Goal: Task Accomplishment & Management: Use online tool/utility

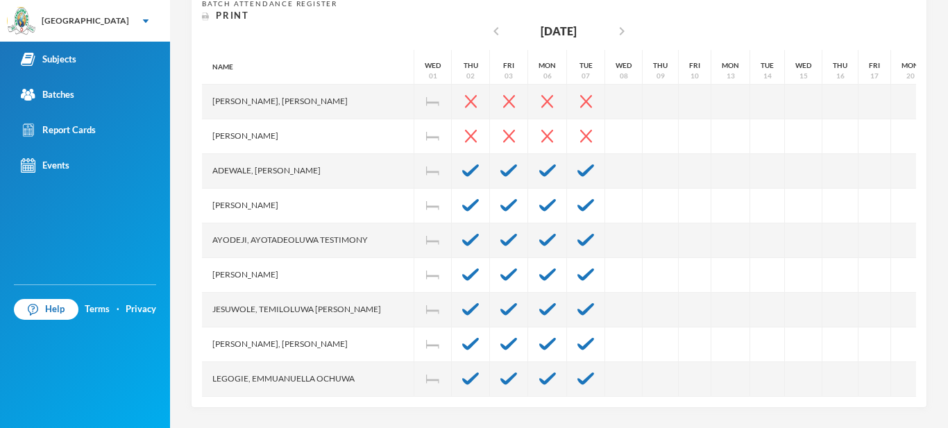
scroll to position [381, 0]
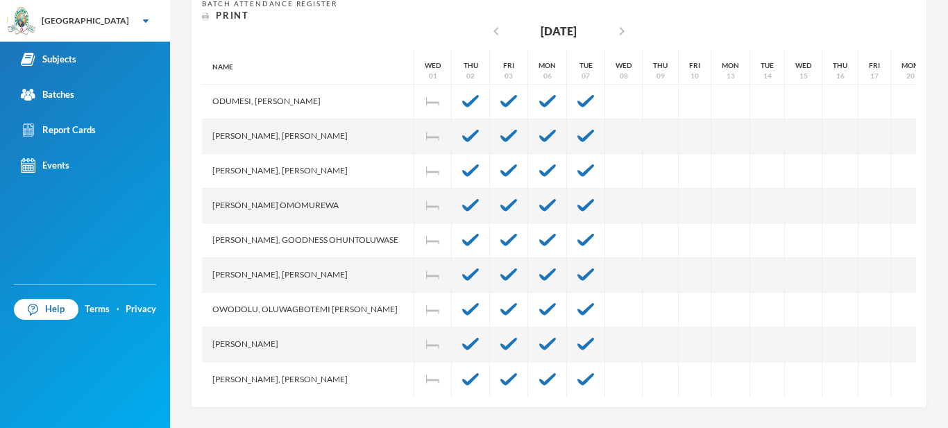
click at [349, 28] on div "Batch Attendance Register Print chevron_left [DATE] chevron_right Name [PERSON_…" at bounding box center [559, 198] width 714 height 398
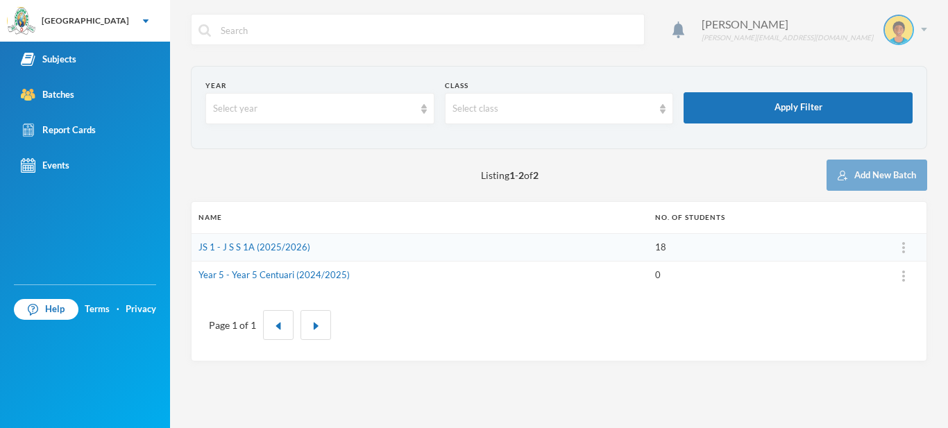
click at [914, 34] on div "Eshemoghie Victor [EMAIL_ADDRESS][DOMAIN_NAME]" at bounding box center [809, 30] width 236 height 31
click at [894, 111] on button "Logout" at bounding box center [888, 101] width 62 height 21
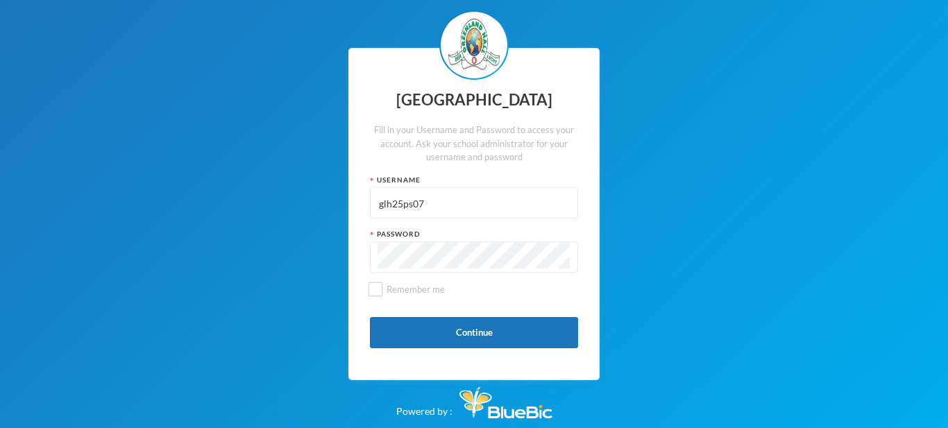
click at [484, 210] on input "glh25ps07" at bounding box center [473, 203] width 193 height 31
type input "g"
type input "glhcs2"
click at [470, 284] on label "Remember me" at bounding box center [474, 295] width 208 height 24
click at [383, 284] on input "Remember me" at bounding box center [375, 289] width 15 height 15
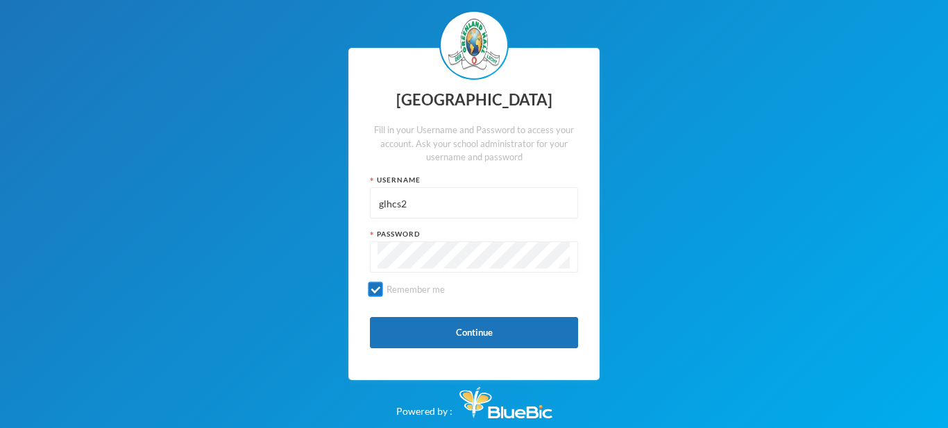
click at [375, 289] on input "Remember me" at bounding box center [375, 289] width 15 height 15
checkbox input "false"
click at [464, 203] on input "glhcs2" at bounding box center [473, 203] width 193 height 31
type input "g"
type input "glh25cs20"
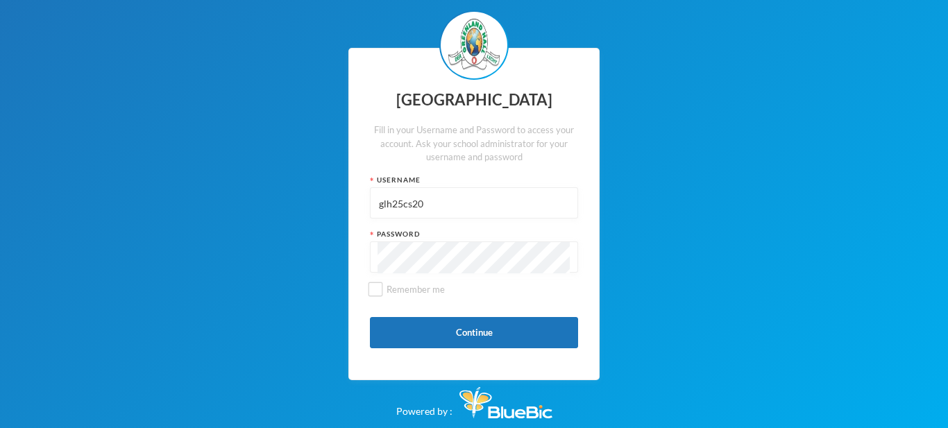
click at [490, 352] on div "Greenland Hall Fill in your Username and Password to access your account. Ask y…" at bounding box center [473, 214] width 251 height 333
click at [487, 348] on div "Greenland Hall Fill in your Username and Password to access your account. Ask y…" at bounding box center [473, 214] width 251 height 333
click at [481, 335] on button "Continue" at bounding box center [474, 332] width 208 height 31
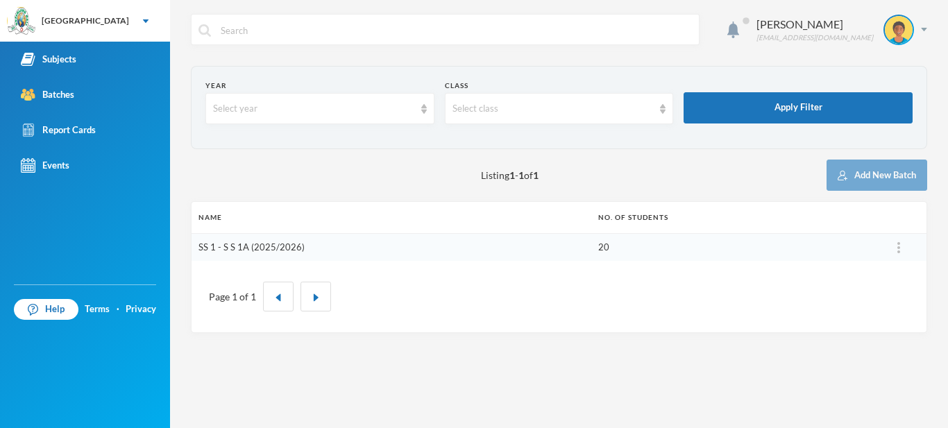
click at [271, 250] on link "SS 1 - S S 1A (2025/2026)" at bounding box center [251, 246] width 106 height 11
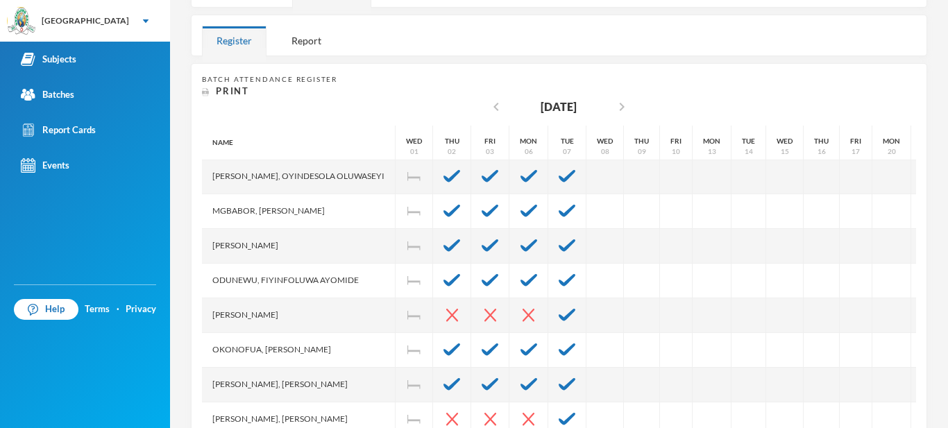
scroll to position [218, 0]
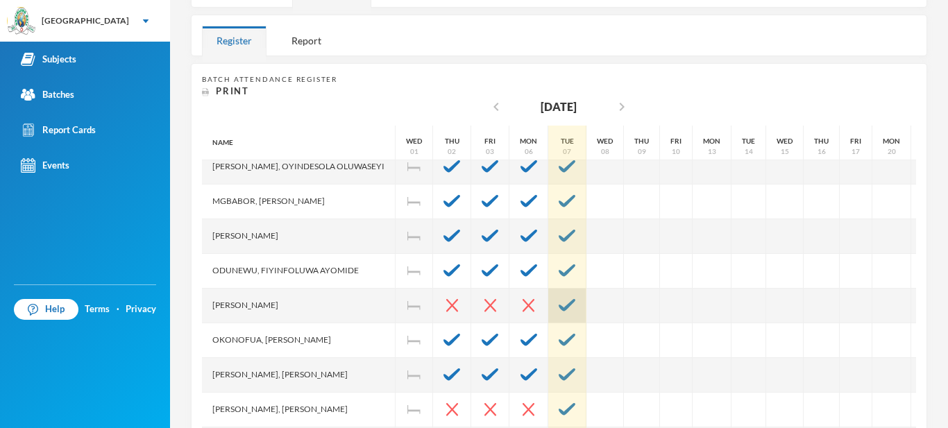
click at [586, 314] on div at bounding box center [567, 306] width 38 height 35
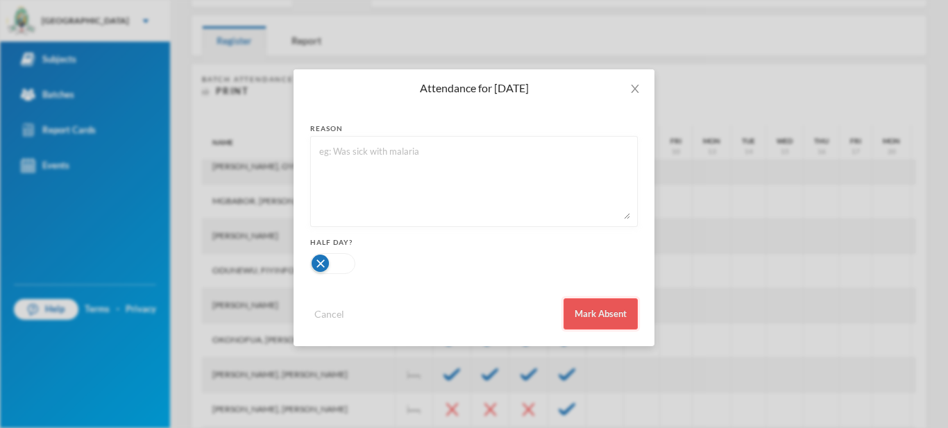
click at [629, 328] on button "Mark Absent" at bounding box center [600, 313] width 74 height 31
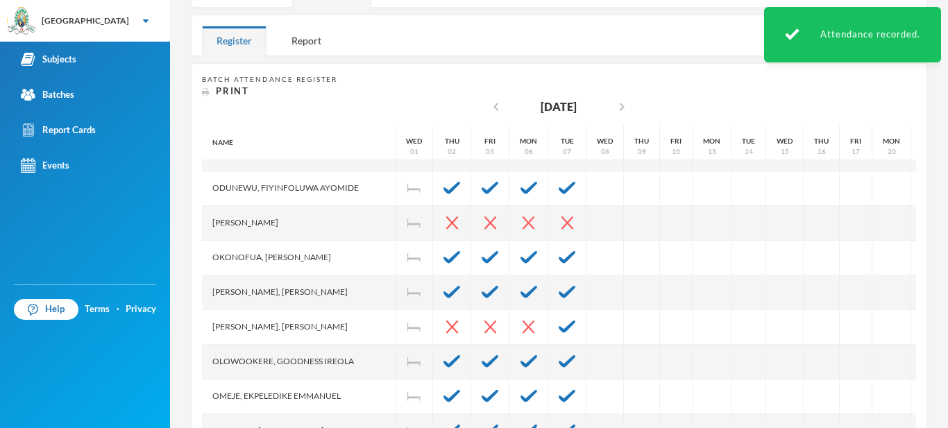
scroll to position [327, 0]
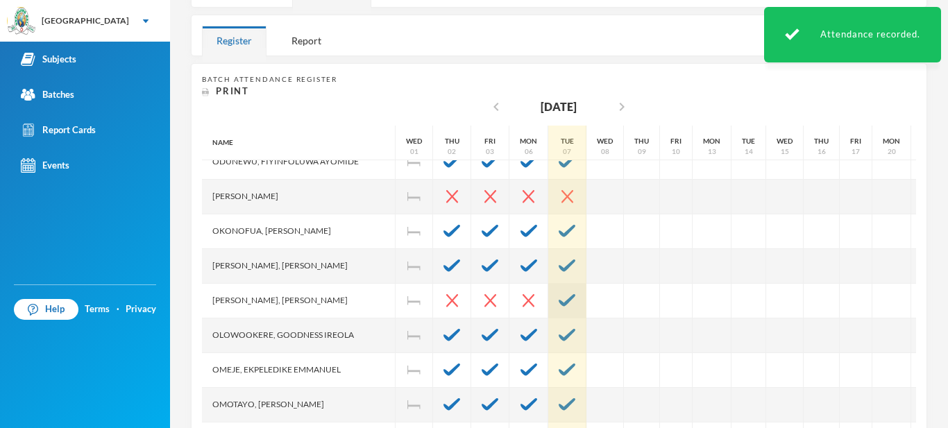
click at [575, 306] on img at bounding box center [566, 300] width 17 height 12
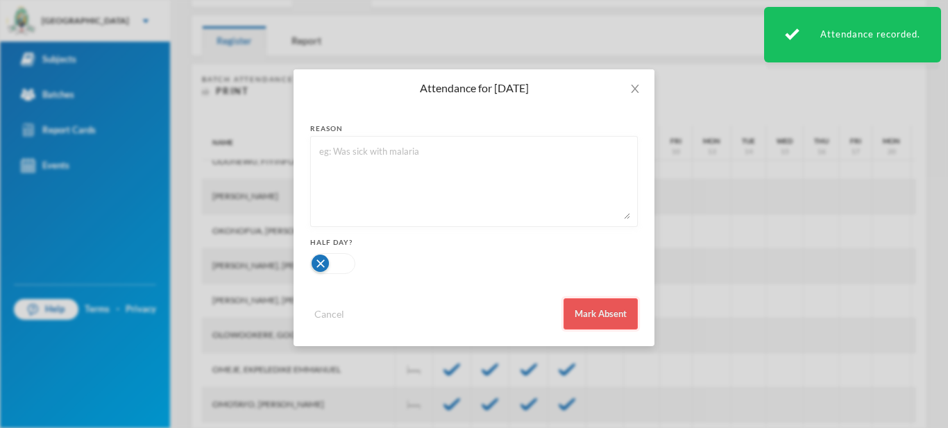
click at [608, 329] on button "Mark Absent" at bounding box center [600, 313] width 74 height 31
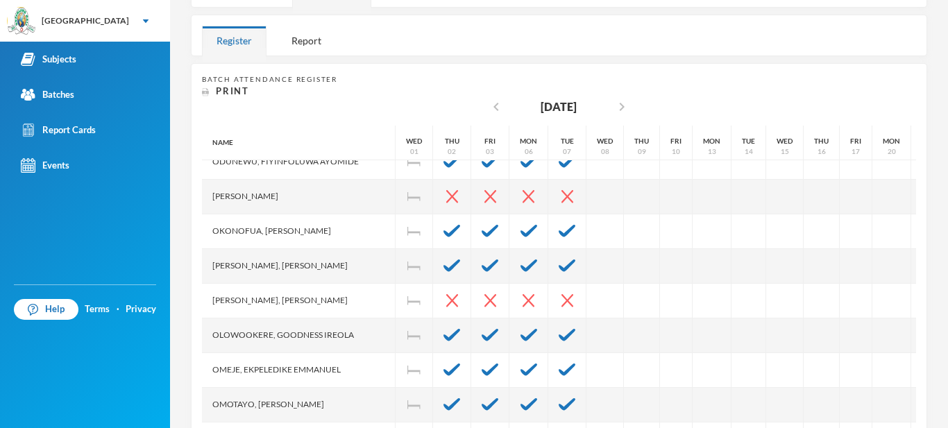
click at [666, 69] on div "Batch Attendance Register Print chevron_left October 2025 chevron_right Name Ab…" at bounding box center [559, 273] width 736 height 420
